Goal: Task Accomplishment & Management: Manage account settings

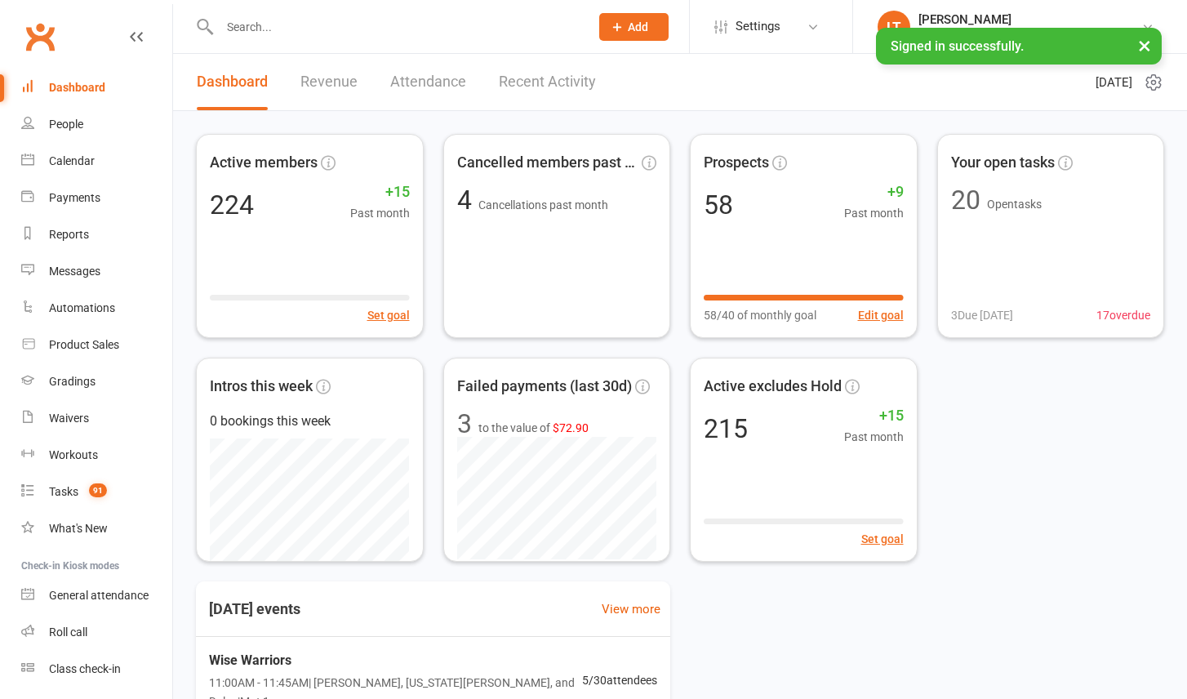
click at [249, 25] on input "text" at bounding box center [396, 27] width 363 height 23
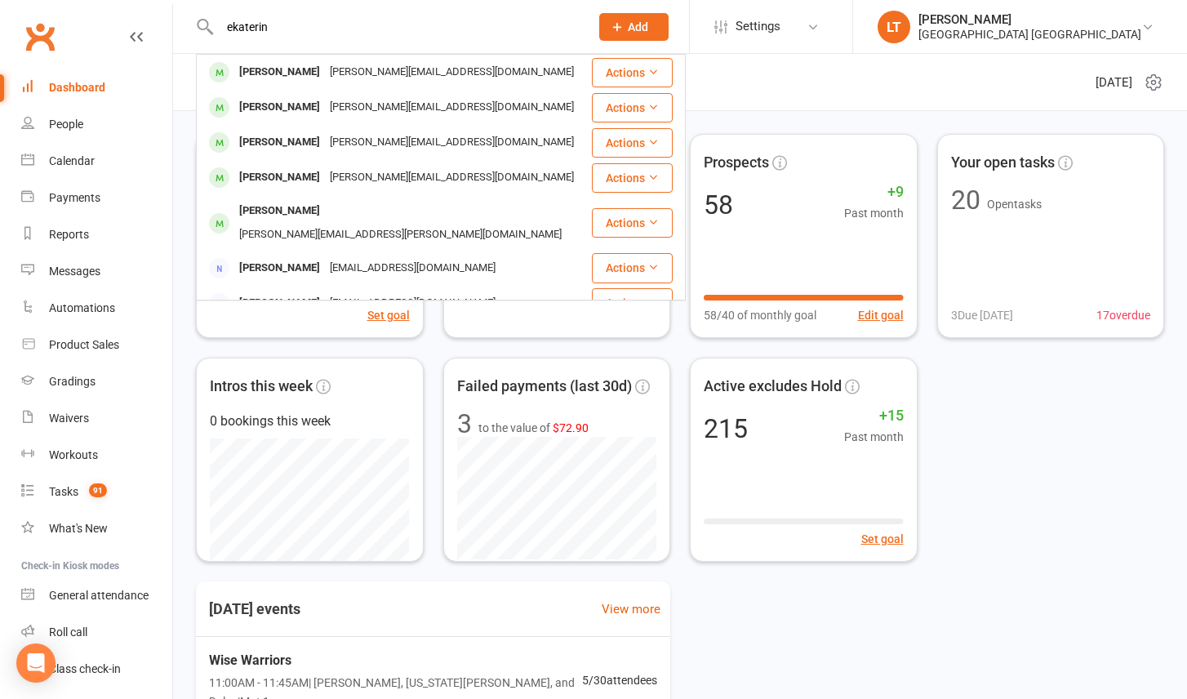
type input "ekaterin"
drag, startPoint x: 249, startPoint y: 25, endPoint x: 316, endPoint y: 77, distance: 84.4
click at [316, 77] on div "[PERSON_NAME]" at bounding box center [279, 72] width 91 height 24
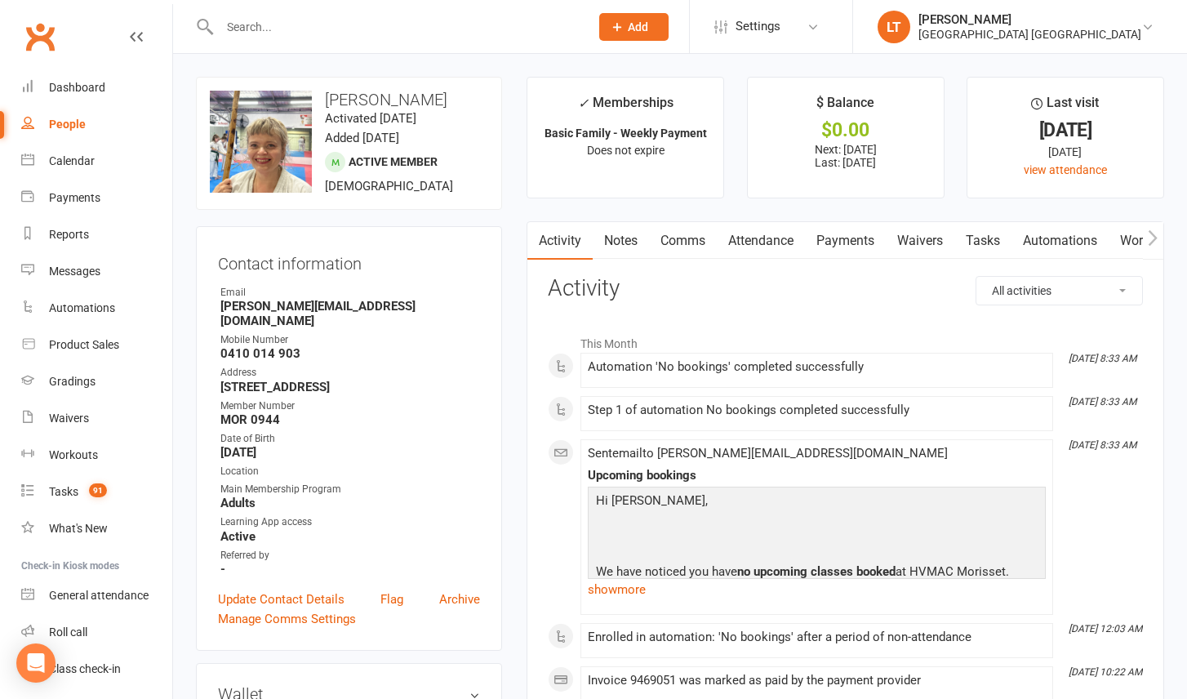
click at [854, 235] on link "Payments" at bounding box center [845, 241] width 81 height 38
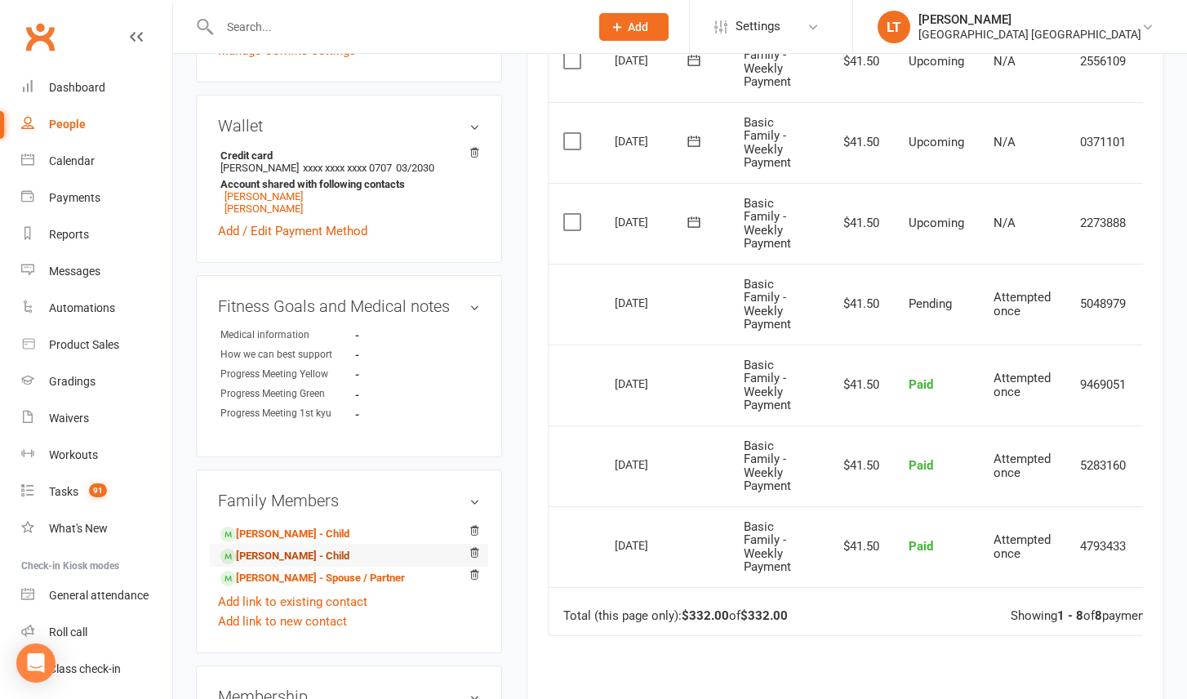
scroll to position [579, 0]
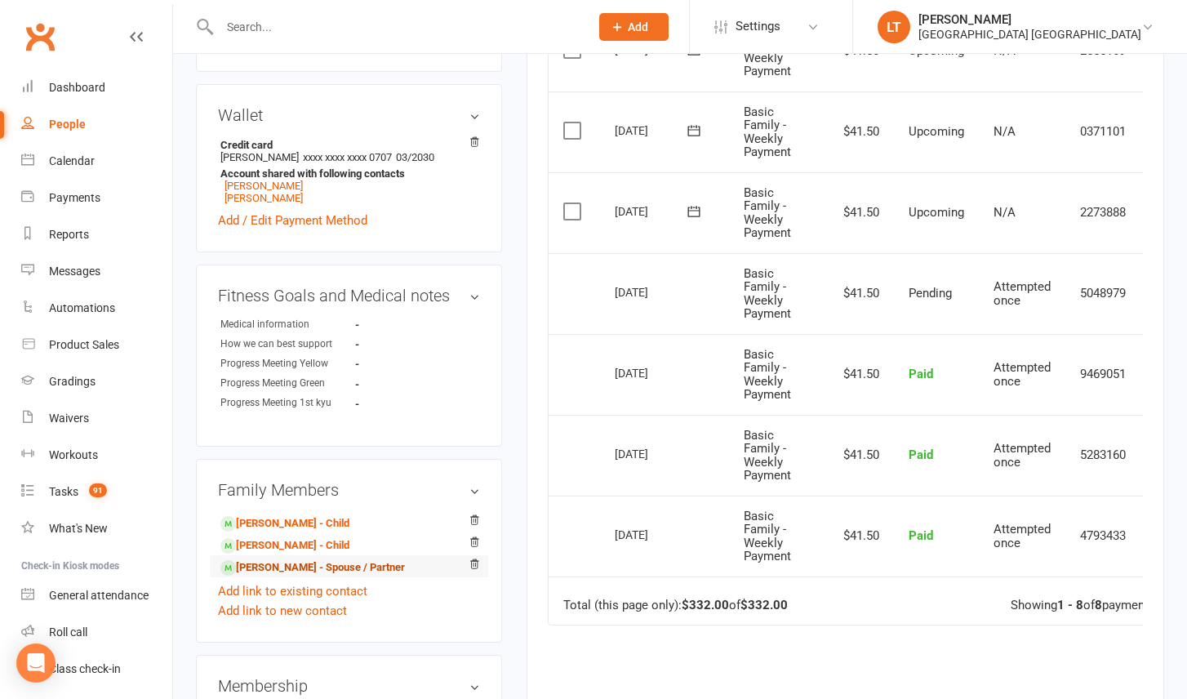
click at [302, 559] on link "[PERSON_NAME] - Spouse / Partner" at bounding box center [312, 567] width 184 height 17
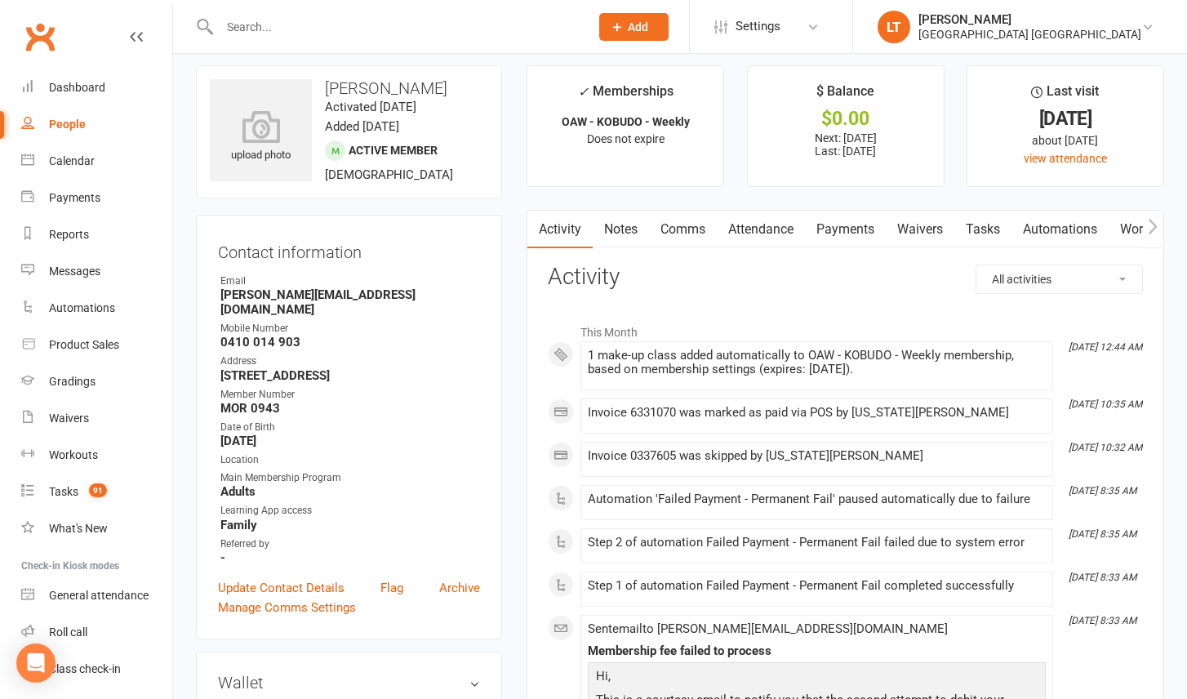
scroll to position [13, 0]
click at [851, 228] on link "Payments" at bounding box center [845, 228] width 81 height 38
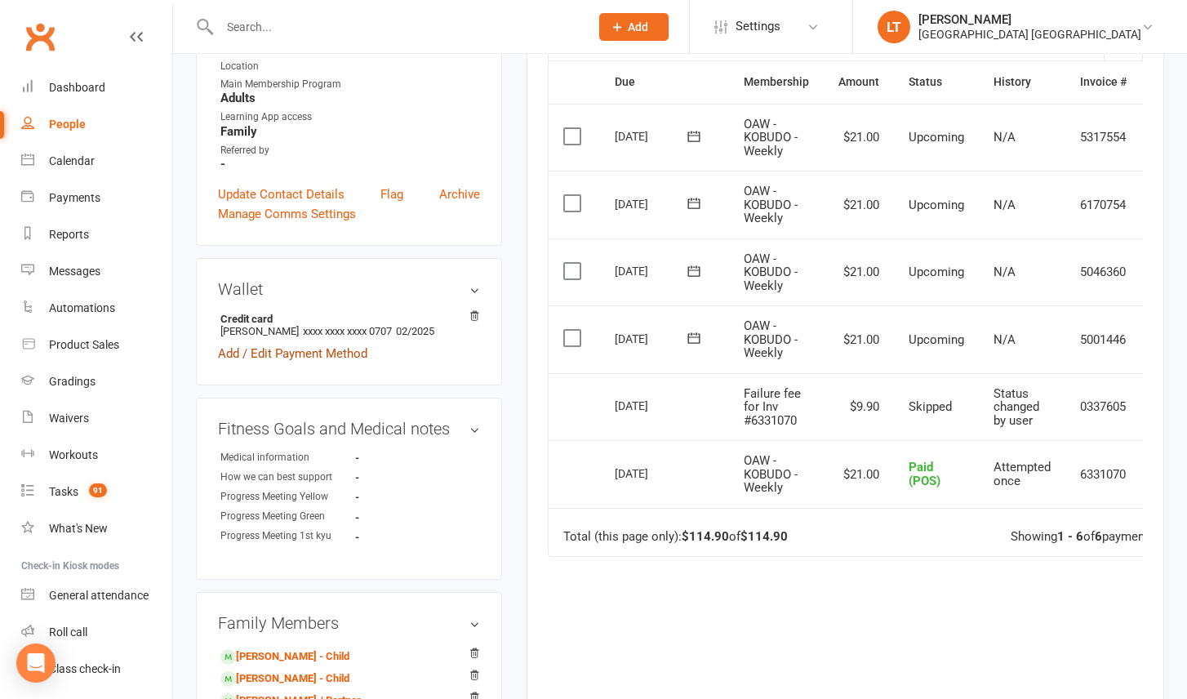
click at [334, 344] on link "Add / Edit Payment Method" at bounding box center [292, 354] width 149 height 20
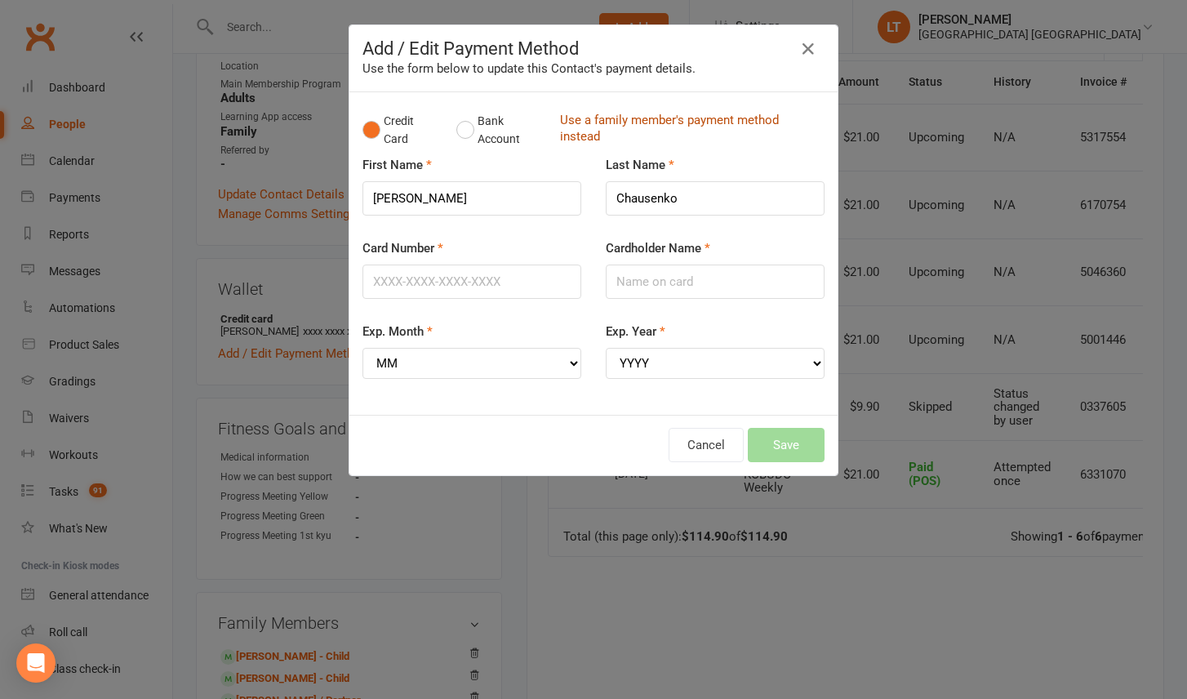
click at [619, 126] on link "Use a family member's payment method instead" at bounding box center [688, 130] width 256 height 37
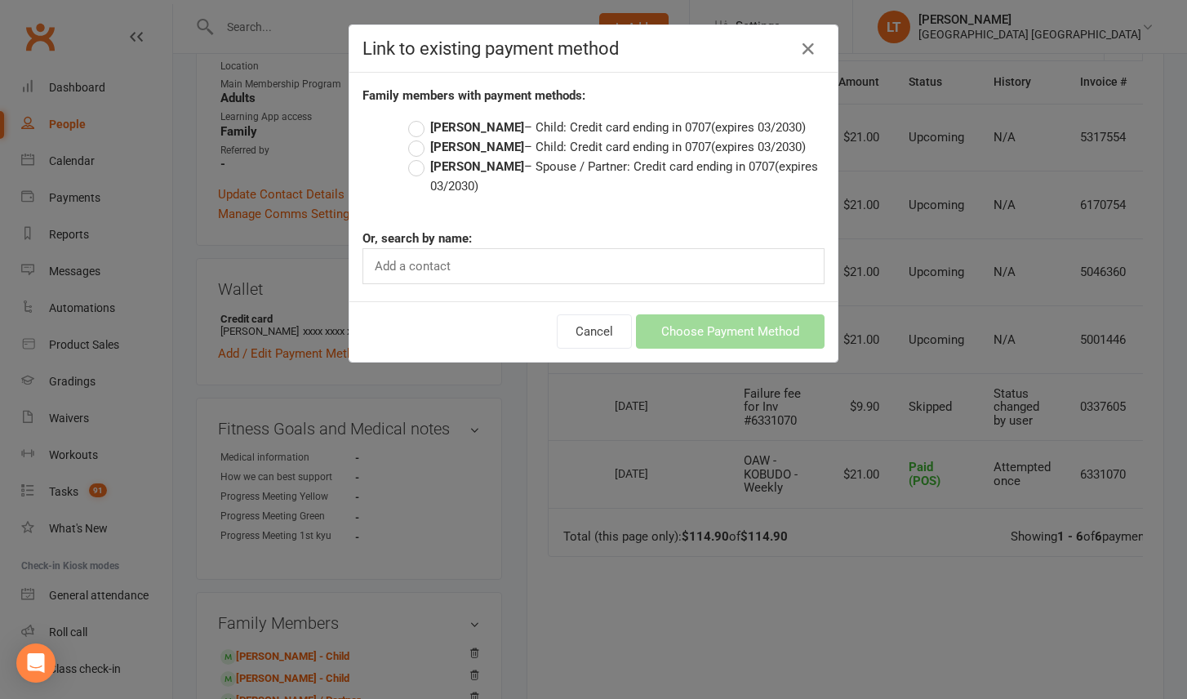
click at [522, 174] on strong "[PERSON_NAME]" at bounding box center [477, 166] width 94 height 15
click at [419, 157] on input "[PERSON_NAME] – Spouse / Partner: Credit card ending in 0707 (expires 03/2030)" at bounding box center [413, 157] width 11 height 0
click at [708, 348] on button "Choose Payment Method" at bounding box center [730, 331] width 189 height 34
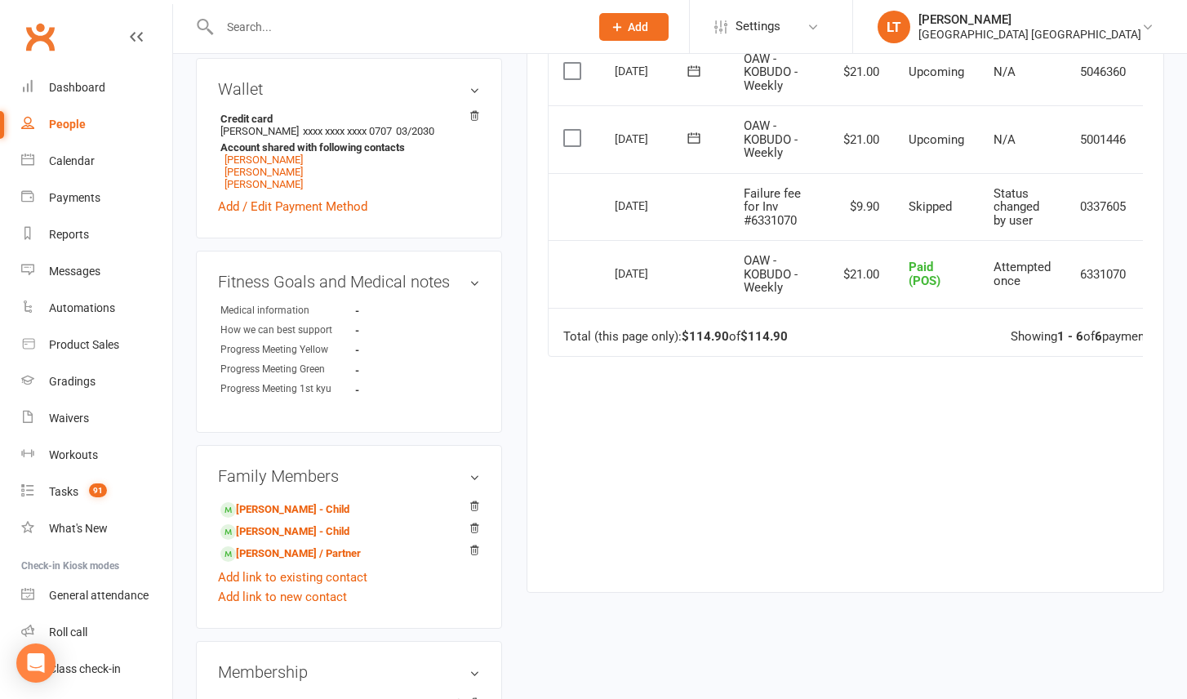
scroll to position [616, 0]
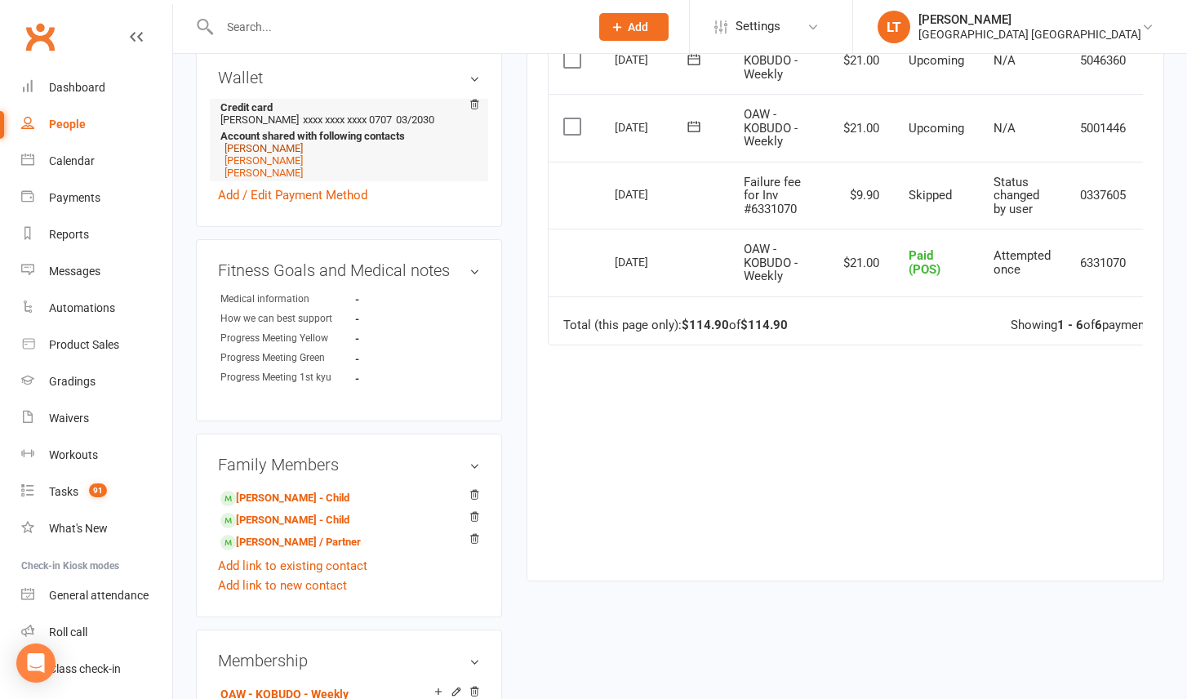
click at [286, 142] on link "[PERSON_NAME]" at bounding box center [263, 148] width 78 height 12
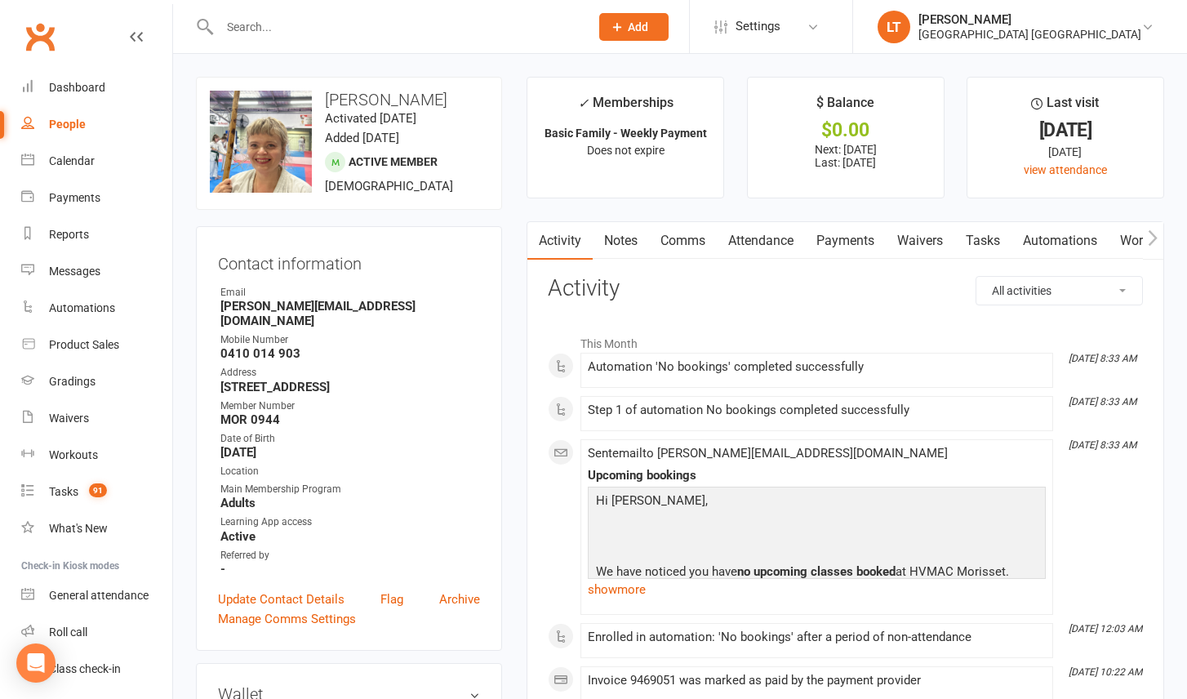
click at [851, 252] on link "Payments" at bounding box center [845, 241] width 81 height 38
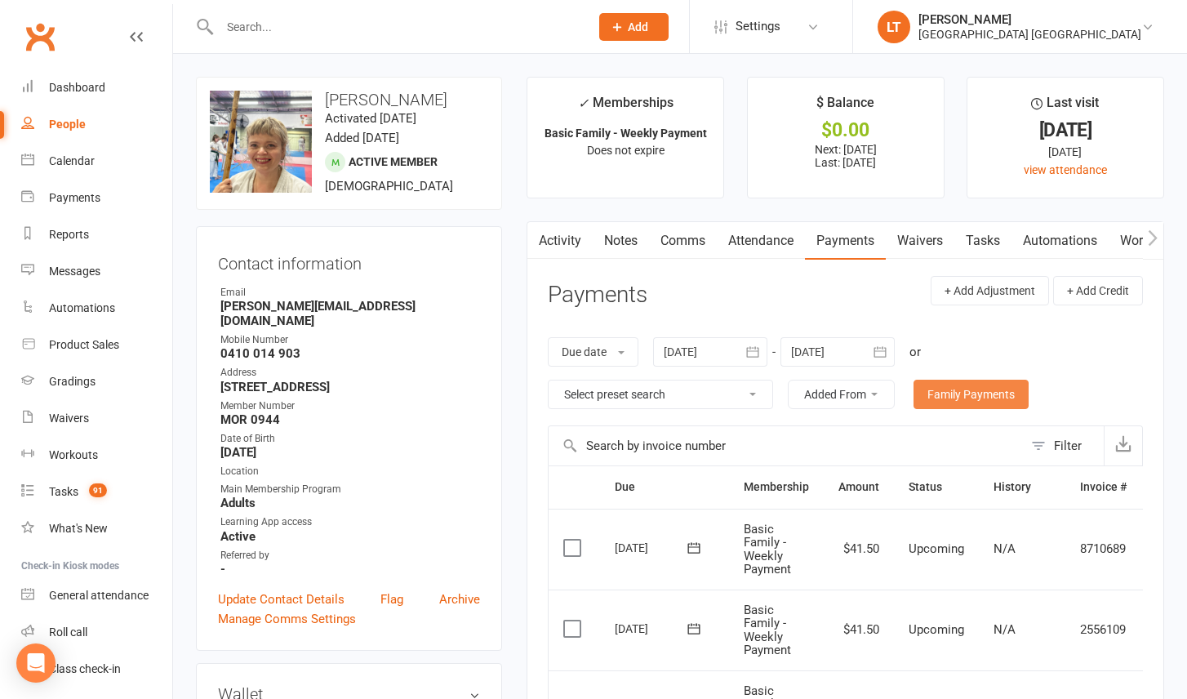
click at [952, 379] on link "Family Payments" at bounding box center [970, 393] width 115 height 29
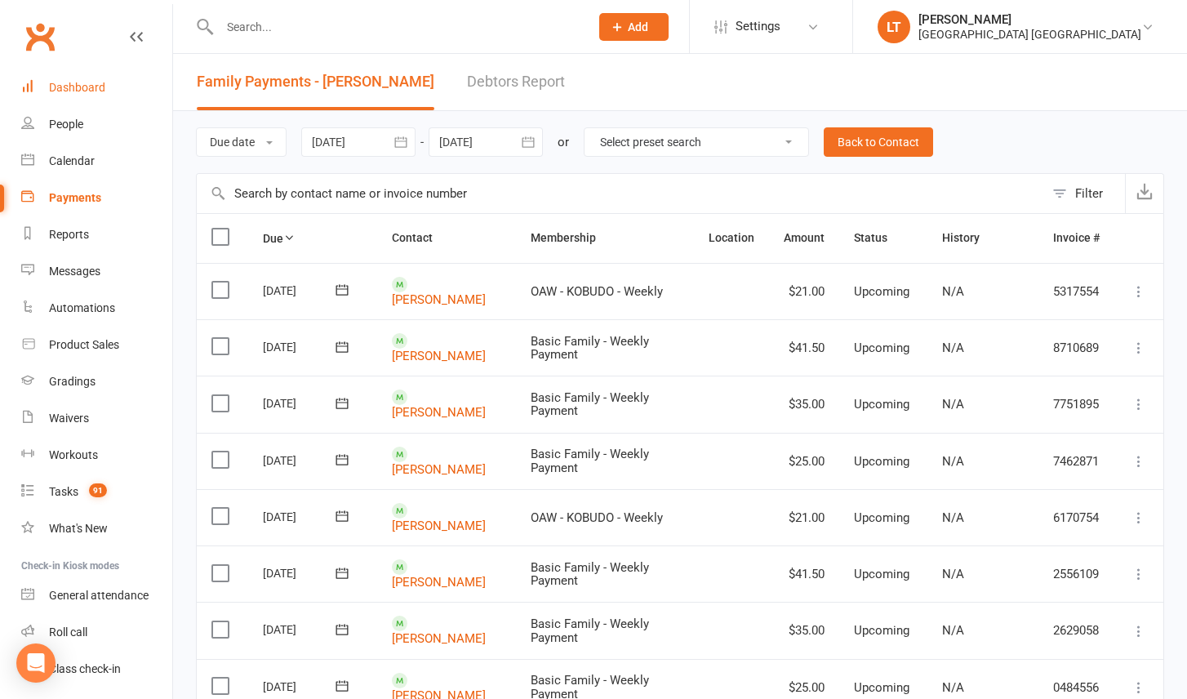
click at [92, 82] on div "Dashboard" at bounding box center [77, 87] width 56 height 13
